Goal: Task Accomplishment & Management: Complete application form

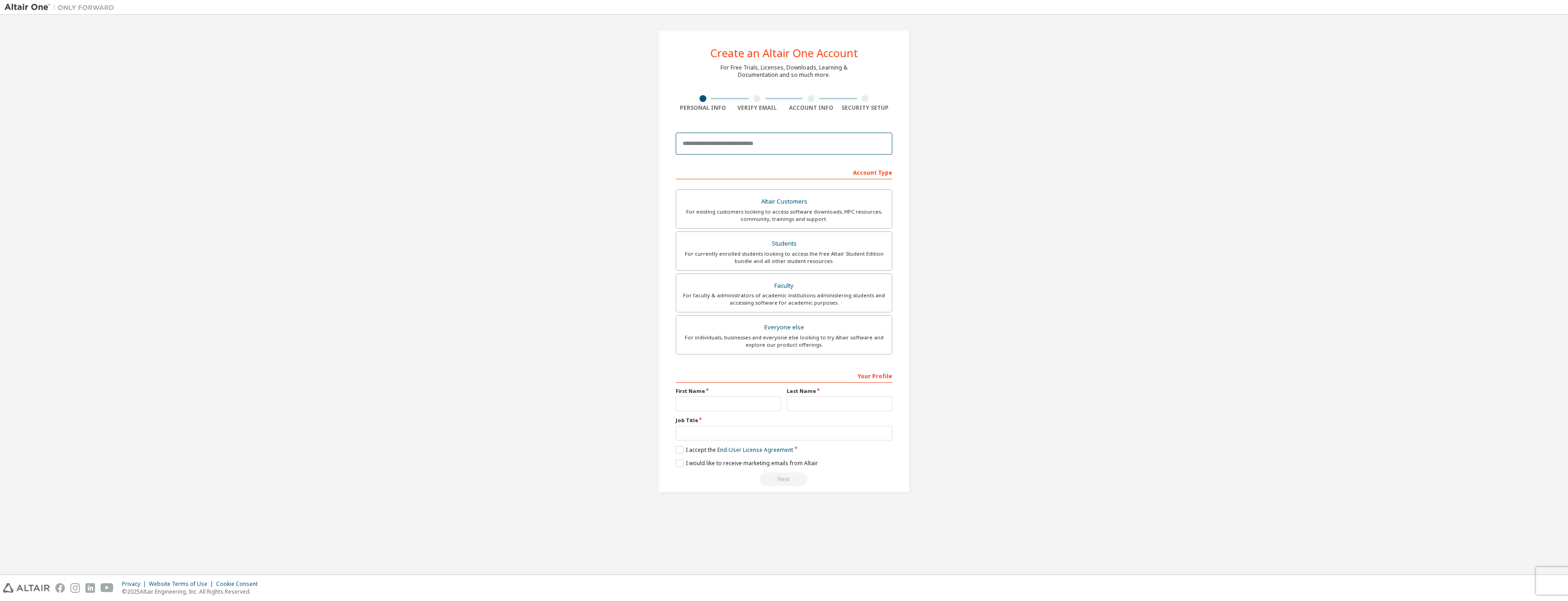
click at [746, 148] on input "email" at bounding box center [783, 143] width 216 height 22
click at [799, 255] on div "For currently enrolled students looking to access the free Altair Student Editi…" at bounding box center [784, 257] width 205 height 15
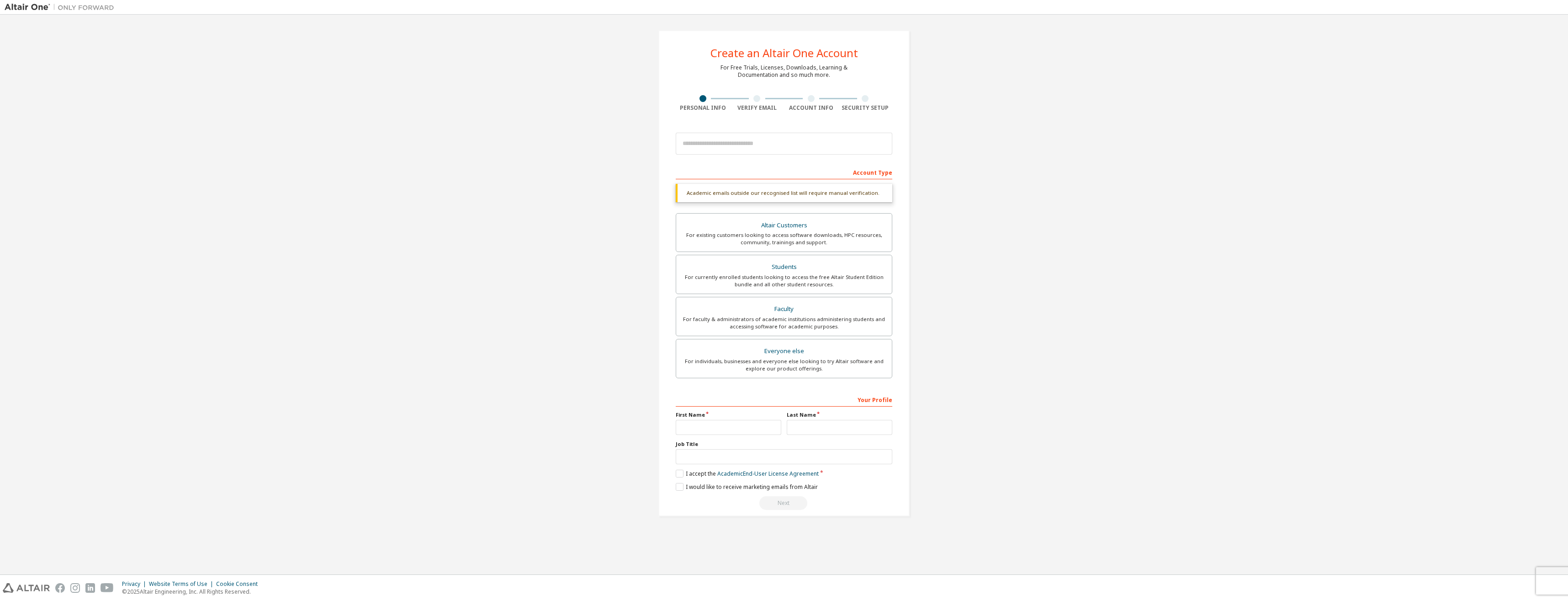
click at [947, 161] on div "Create an Altair One Account For Free Trials, Licenses, Downloads, Learning & D…" at bounding box center [784, 273] width 1559 height 508
click at [783, 144] on input "email" at bounding box center [783, 143] width 216 height 22
type input "**********"
click at [737, 428] on input "text" at bounding box center [728, 427] width 105 height 15
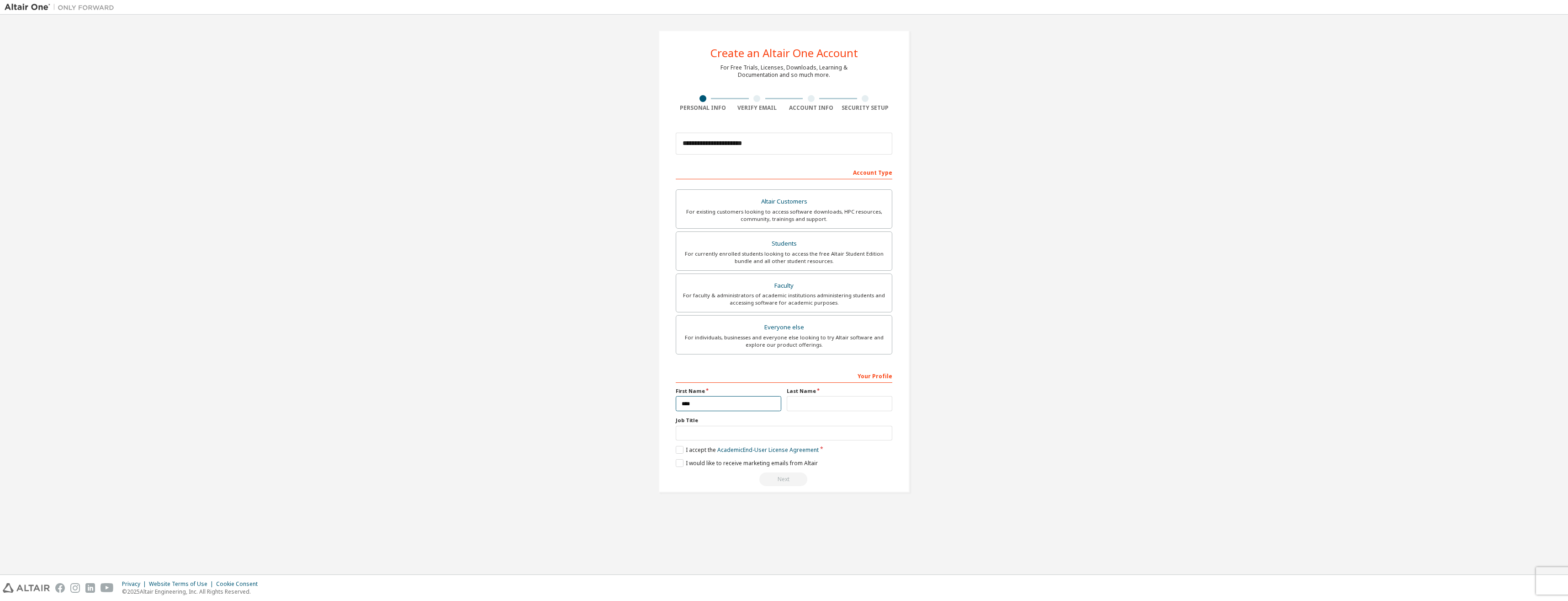
type input "****"
click at [845, 405] on input "text" at bounding box center [840, 404] width 105 height 15
type input "******"
click at [769, 435] on input "text" at bounding box center [783, 434] width 216 height 15
type input "*"
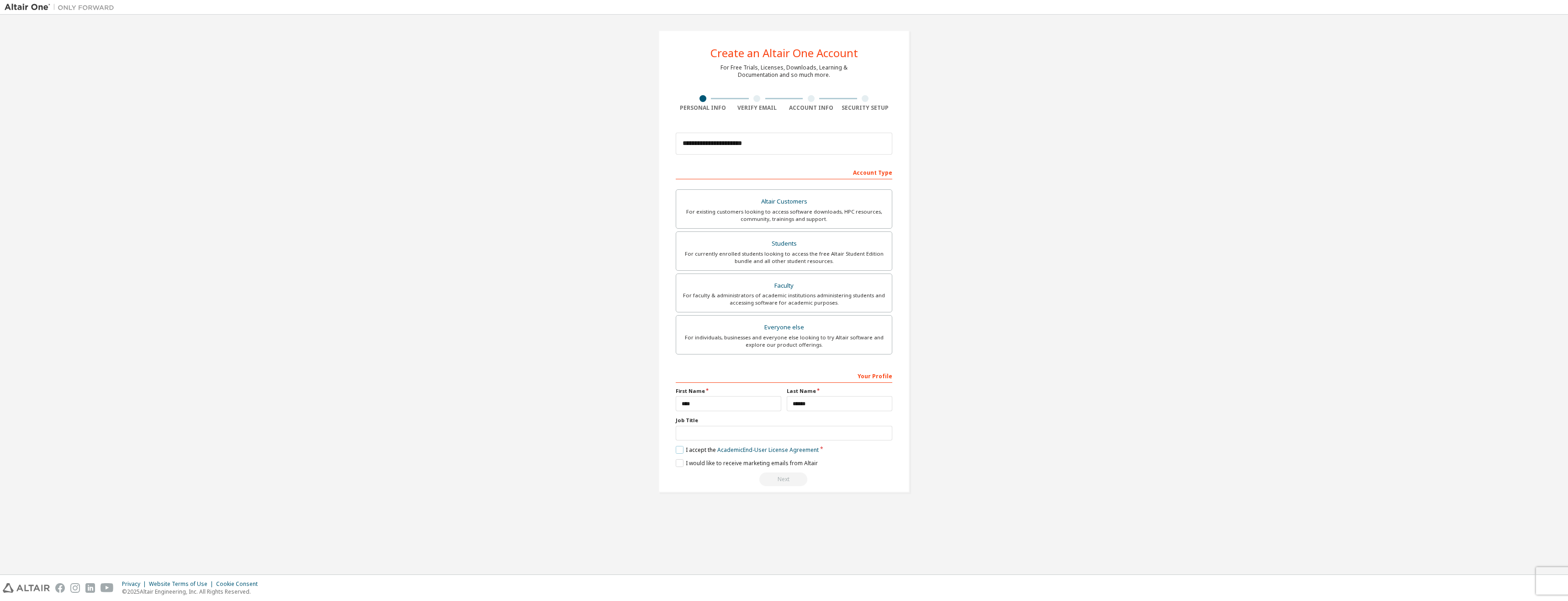
click at [682, 451] on label "I accept the Academic End-User License Agreement" at bounding box center [747, 450] width 143 height 8
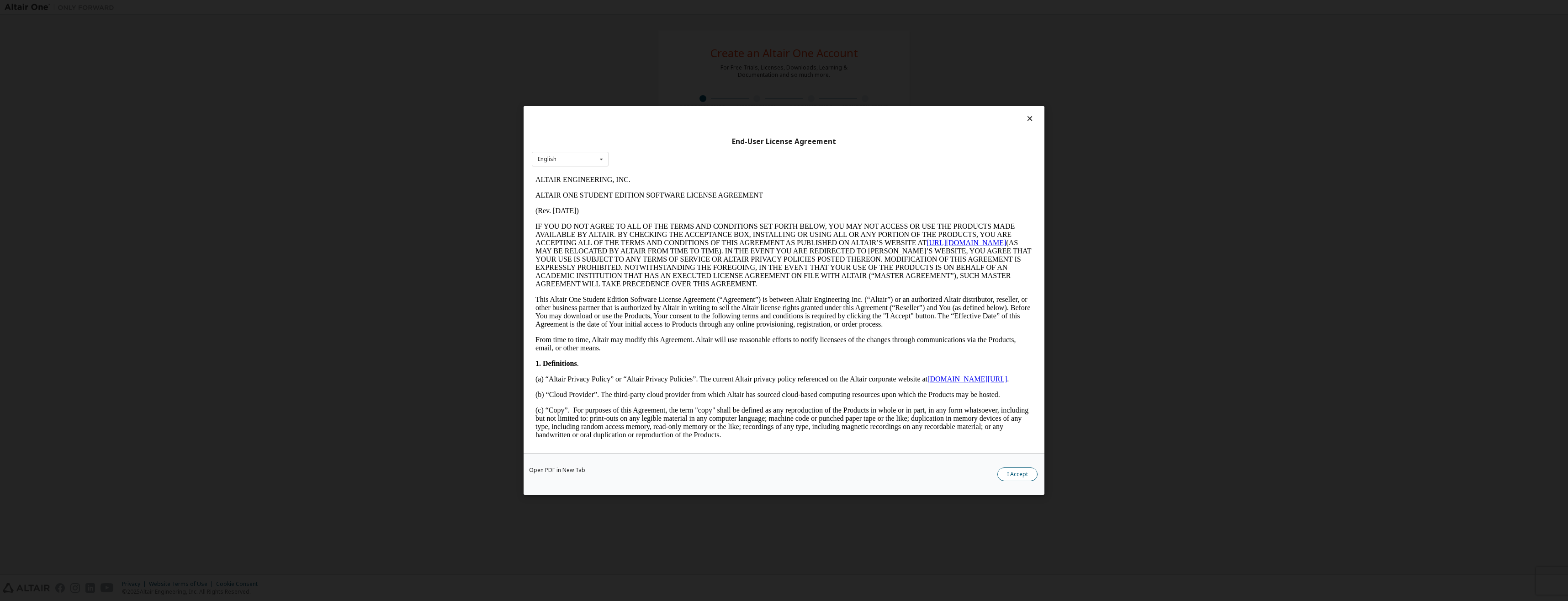
click at [1016, 468] on button "I Accept" at bounding box center [1017, 474] width 40 height 14
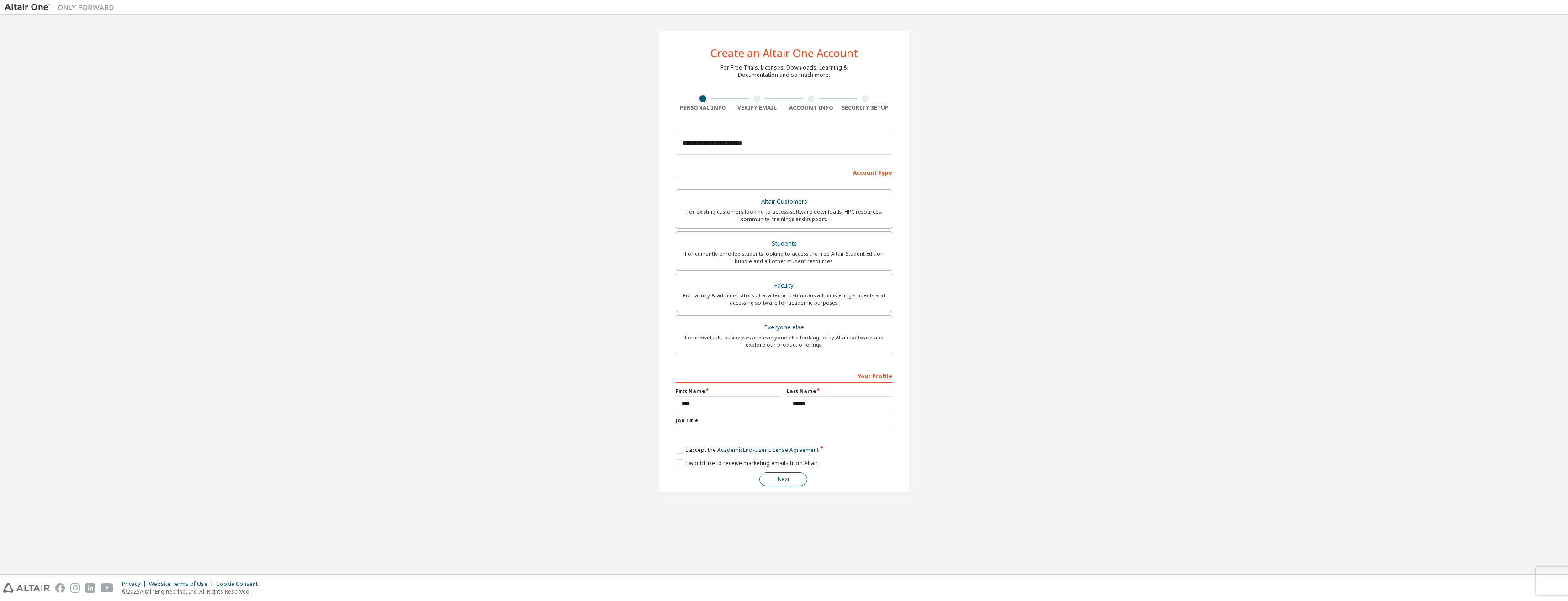
click at [789, 482] on button "Next" at bounding box center [783, 479] width 48 height 14
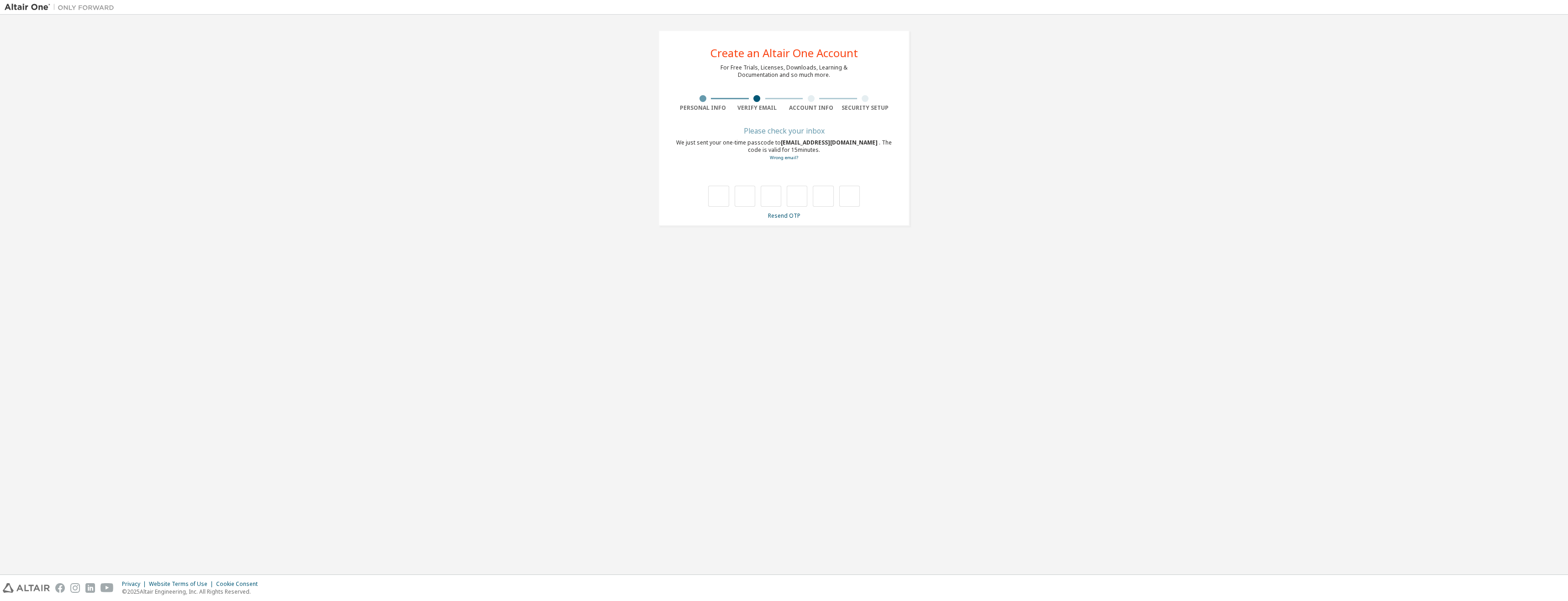
type input "*"
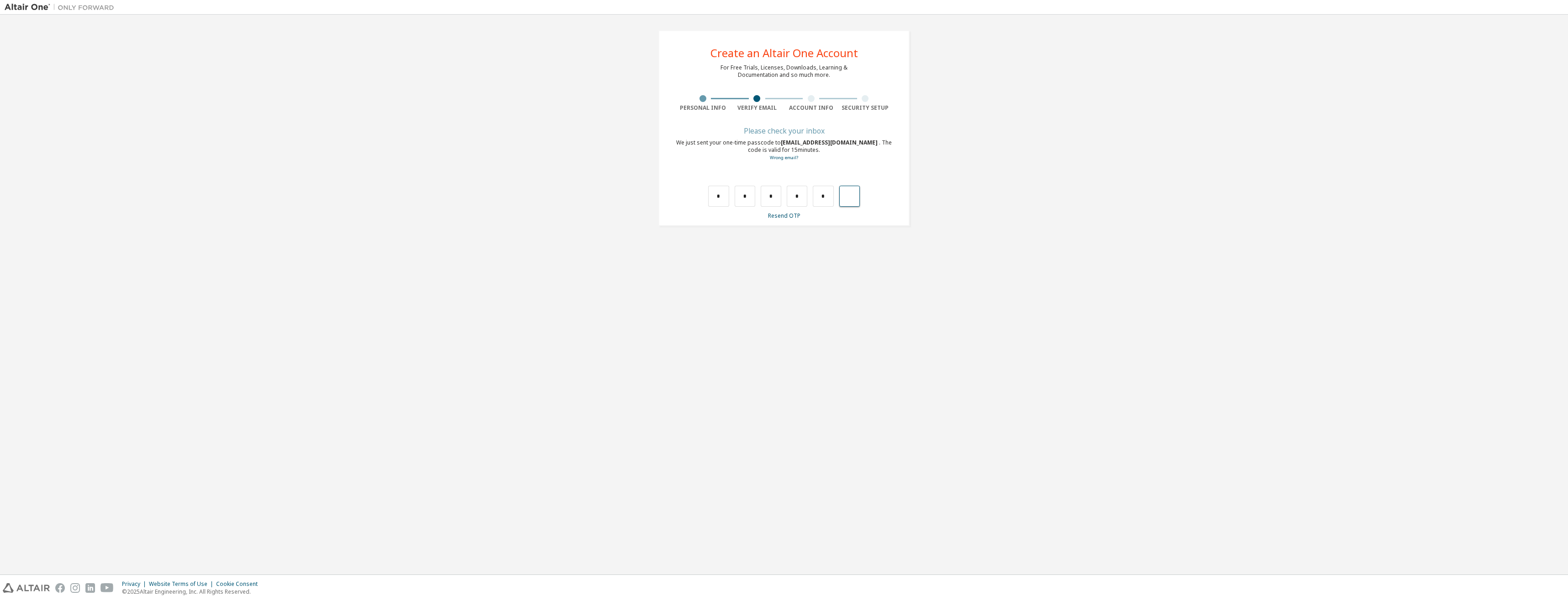
type input "*"
